Goal: Information Seeking & Learning: Learn about a topic

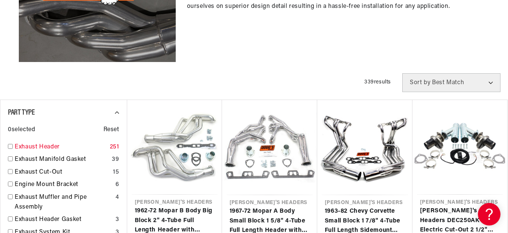
click at [10, 147] on input "checkbox" at bounding box center [10, 146] width 5 height 5
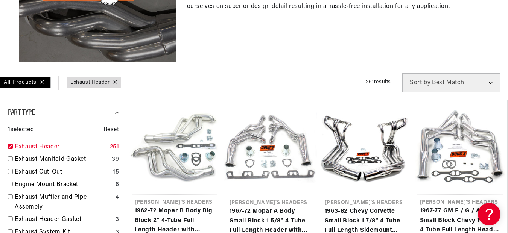
checkbox input "true"
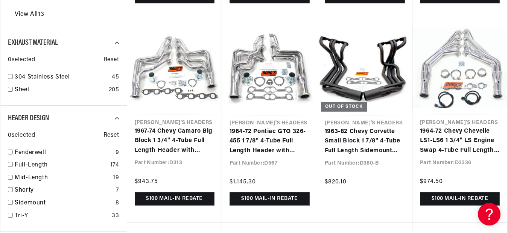
scroll to position [489, 0]
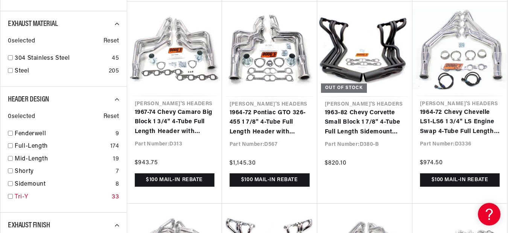
click at [10, 197] on input "checkbox" at bounding box center [10, 196] width 5 height 5
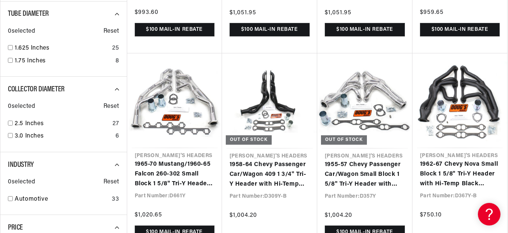
scroll to position [0, 299]
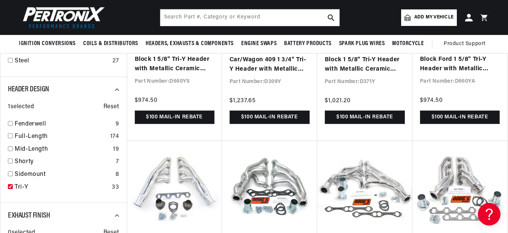
scroll to position [338, 0]
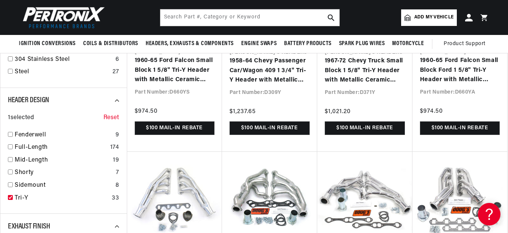
click at [106, 117] on span "Reset" at bounding box center [111, 118] width 16 height 10
checkbox input "false"
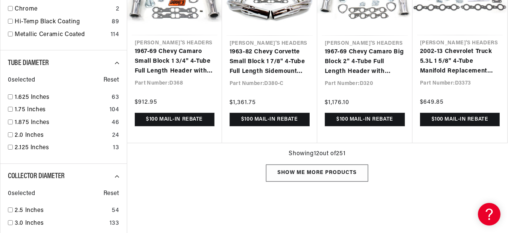
scroll to position [0, 440]
click at [317, 178] on div "Show me more products" at bounding box center [317, 173] width 102 height 17
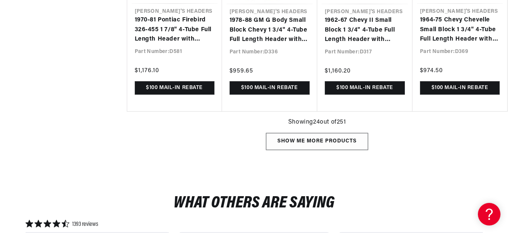
click at [321, 149] on div "Show me more products" at bounding box center [317, 141] width 102 height 17
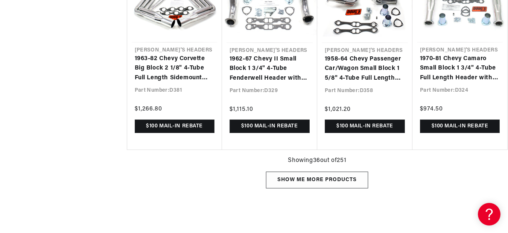
scroll to position [1993, 0]
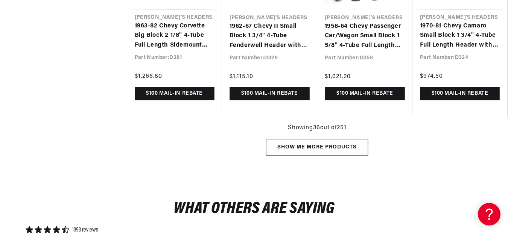
click at [321, 148] on div "Show me more products" at bounding box center [317, 147] width 102 height 17
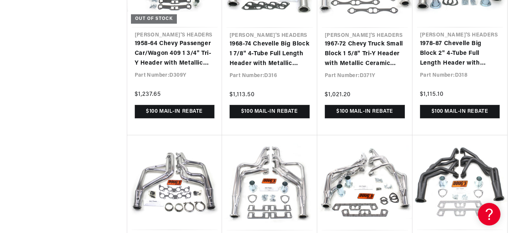
scroll to position [2181, 0]
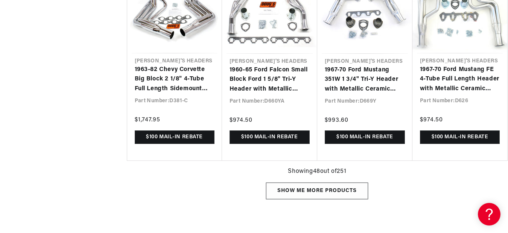
click at [334, 188] on div "Show me more products" at bounding box center [317, 191] width 102 height 17
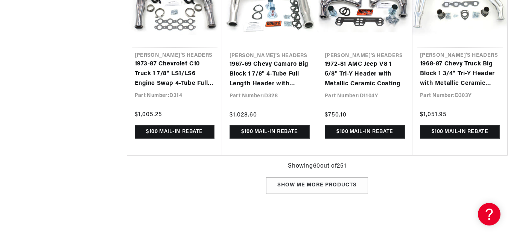
scroll to position [3197, 0]
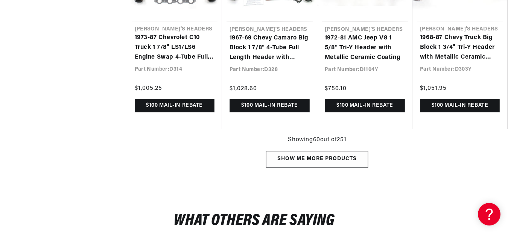
click at [360, 163] on div "Show me more products" at bounding box center [317, 159] width 102 height 17
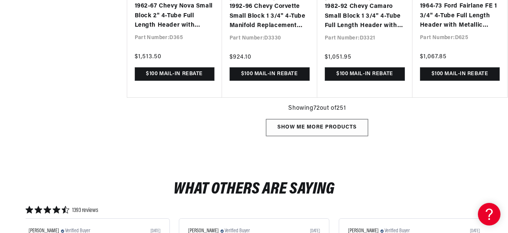
click at [342, 128] on div "Show me more products" at bounding box center [317, 127] width 102 height 17
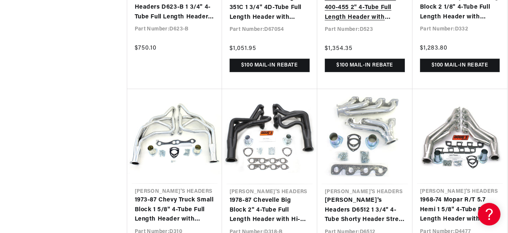
scroll to position [0, 880]
